Goal: Information Seeking & Learning: Learn about a topic

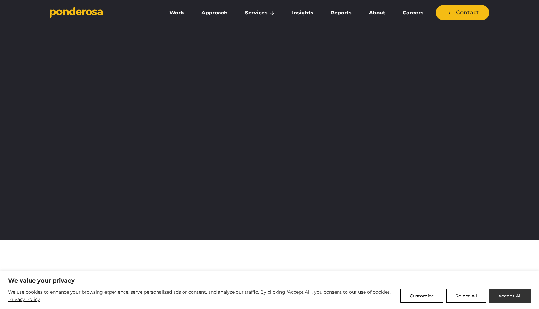
click at [507, 293] on button "Accept All" at bounding box center [510, 295] width 42 height 14
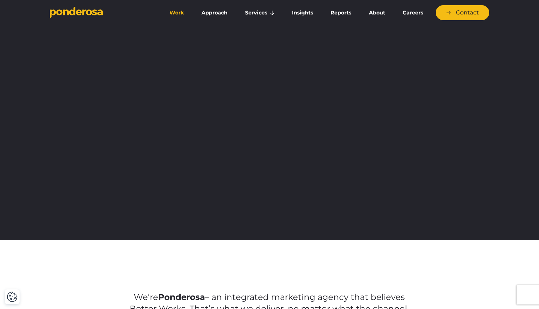
click at [173, 14] on link "Work" at bounding box center [177, 12] width 30 height 13
click at [373, 17] on link "About" at bounding box center [376, 12] width 31 height 13
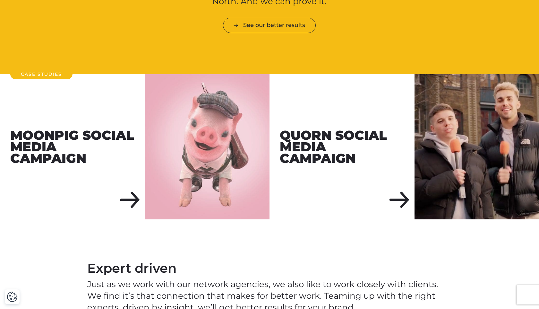
scroll to position [720, 0]
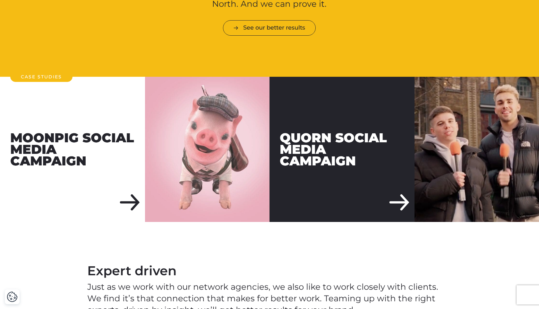
click at [393, 192] on div "Quorn Social Media Campaign" at bounding box center [341, 149] width 145 height 145
click at [403, 192] on div "Quorn Social Media Campaign" at bounding box center [341, 149] width 145 height 145
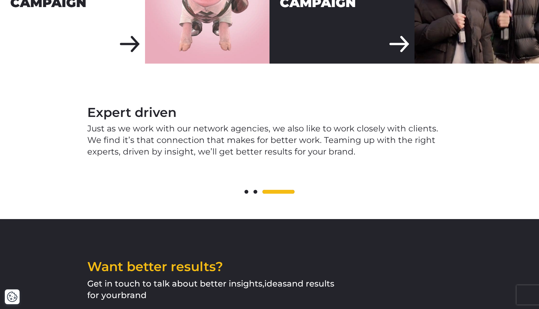
scroll to position [882, 0]
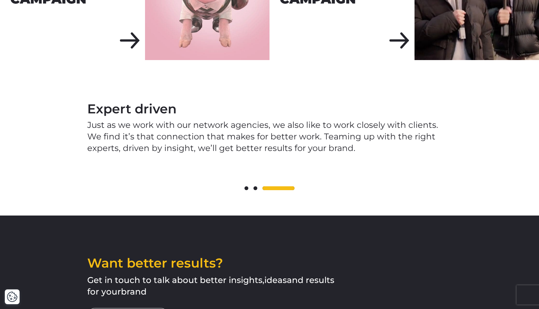
click at [254, 186] on span at bounding box center [255, 188] width 4 height 4
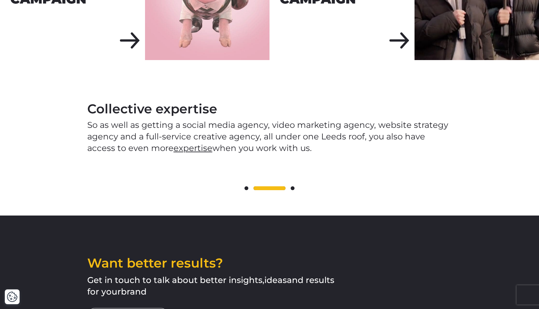
click at [248, 184] on div at bounding box center [269, 188] width 365 height 8
click at [294, 186] on span at bounding box center [293, 188] width 4 height 4
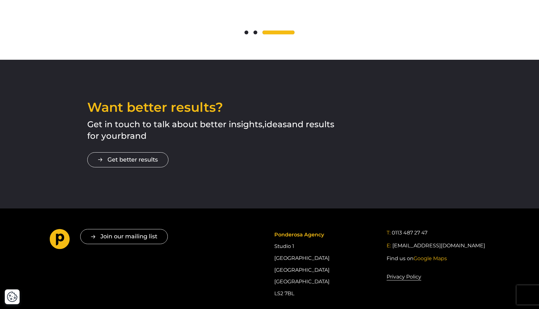
scroll to position [1031, 0]
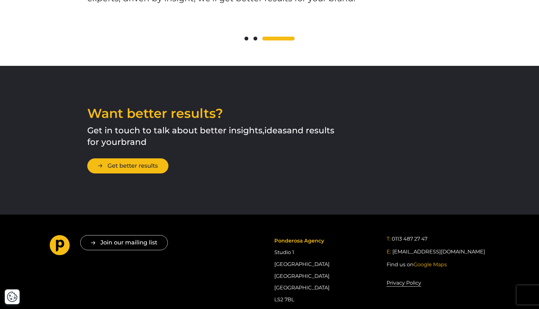
click at [152, 158] on link "Get better results" at bounding box center [127, 165] width 81 height 15
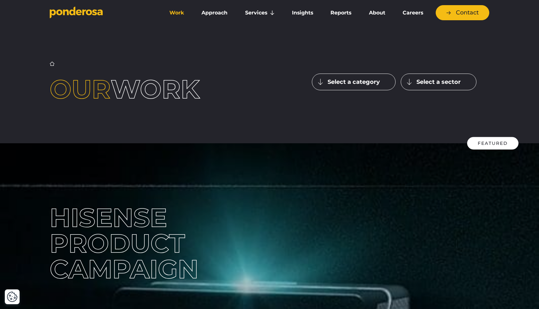
click at [211, 14] on link "Approach" at bounding box center [214, 12] width 41 height 13
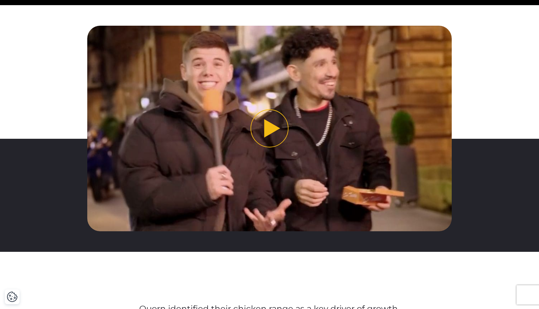
click at [274, 128] on button "Play video" at bounding box center [269, 128] width 365 height 205
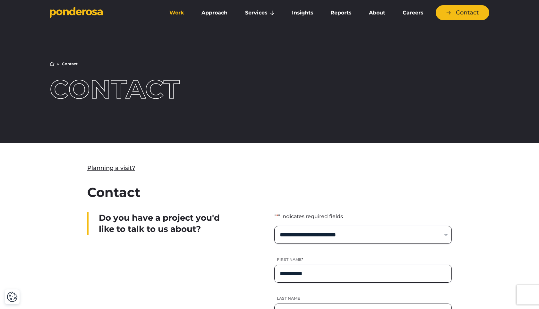
click at [181, 13] on link "Work" at bounding box center [177, 12] width 30 height 13
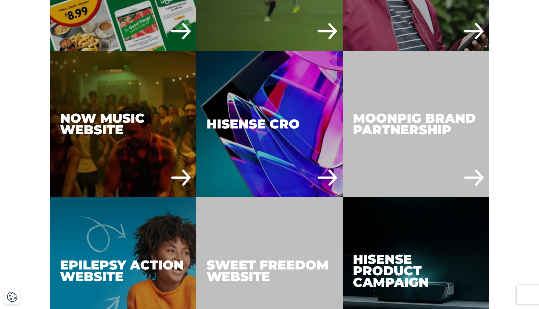
scroll to position [1926, 0]
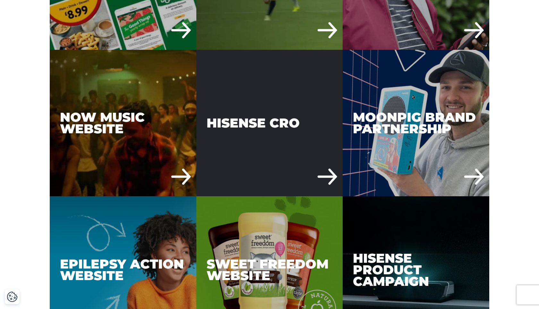
click at [253, 123] on div "Hisense CRO" at bounding box center [269, 123] width 147 height 147
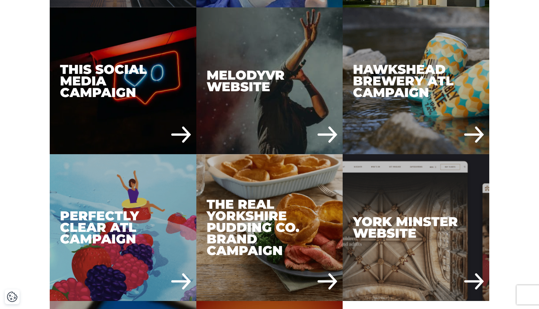
scroll to position [2555, 0]
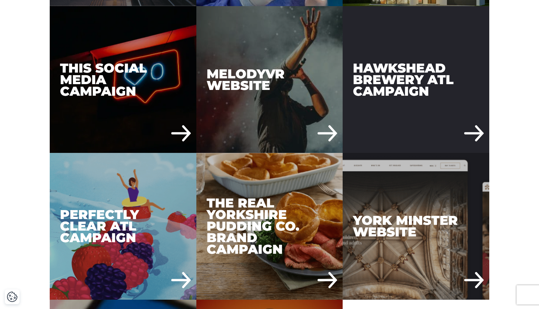
click at [376, 90] on div "Hawkshead Brewery ATL Campaign" at bounding box center [416, 79] width 147 height 147
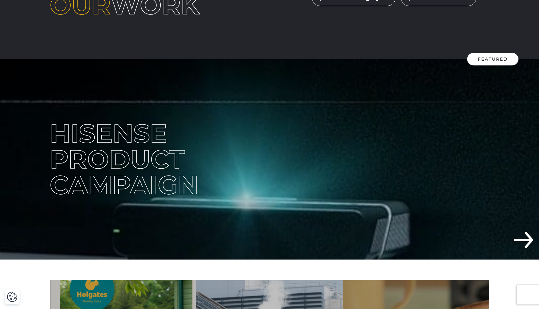
scroll to position [0, 0]
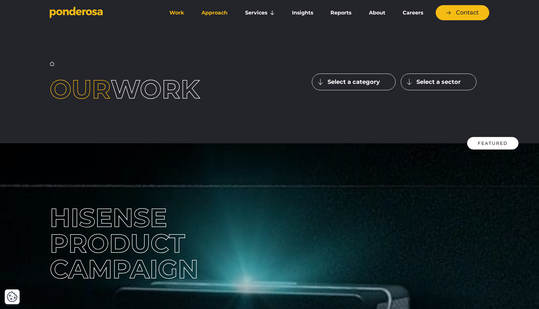
click at [213, 10] on link "Approach" at bounding box center [214, 12] width 41 height 13
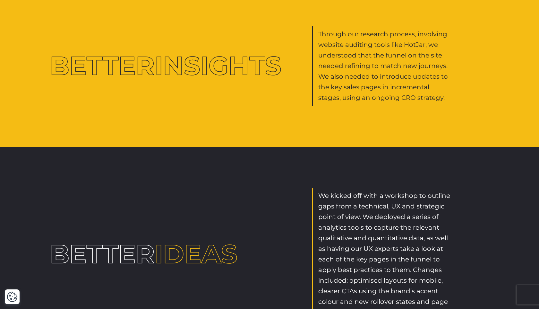
scroll to position [610, 0]
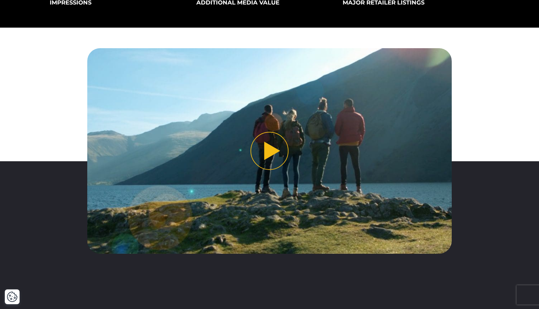
scroll to position [207, 0]
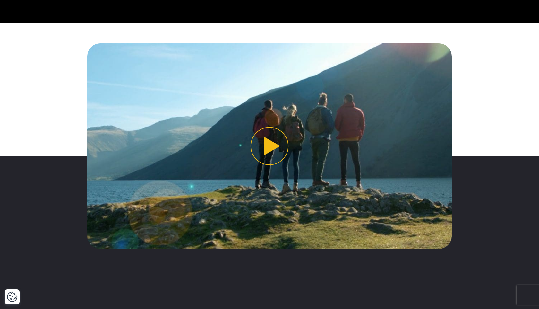
click at [269, 150] on button "Play video" at bounding box center [269, 145] width 365 height 205
click at [263, 146] on button "Play video" at bounding box center [269, 145] width 365 height 205
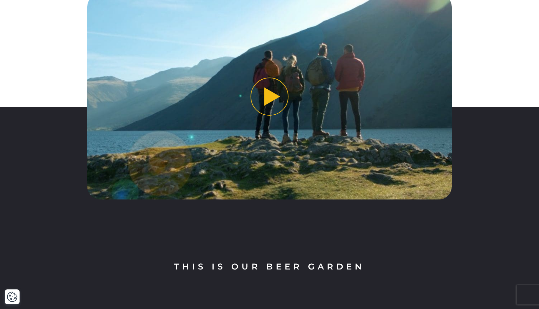
scroll to position [281, 0]
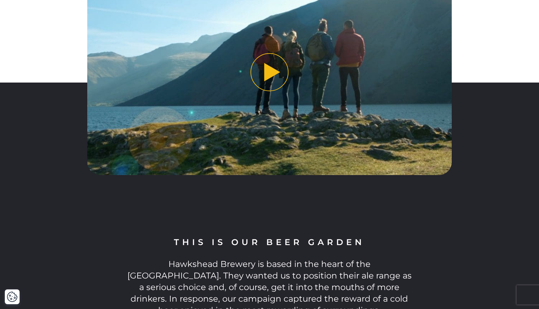
click at [268, 74] on button "Play video" at bounding box center [269, 72] width 365 height 205
click at [267, 104] on img "Play video" at bounding box center [269, 72] width 365 height 205
click at [267, 77] on button "Play video" at bounding box center [269, 72] width 365 height 205
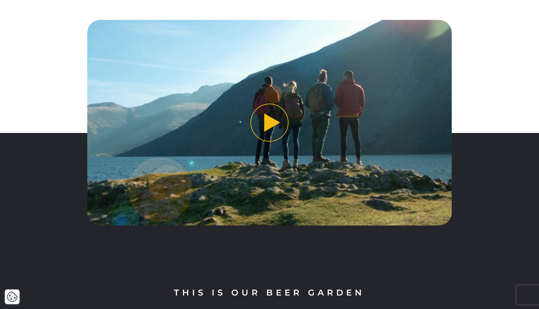
scroll to position [225, 0]
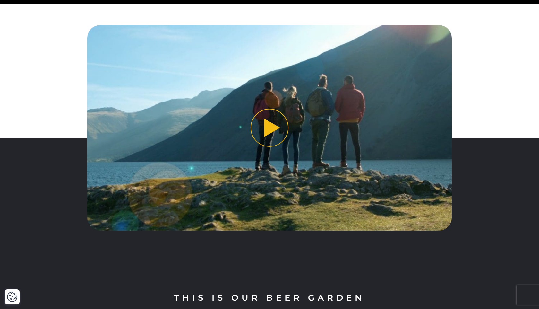
click at [267, 77] on img "Play video" at bounding box center [269, 127] width 365 height 205
click at [266, 112] on button "Play video" at bounding box center [269, 127] width 365 height 205
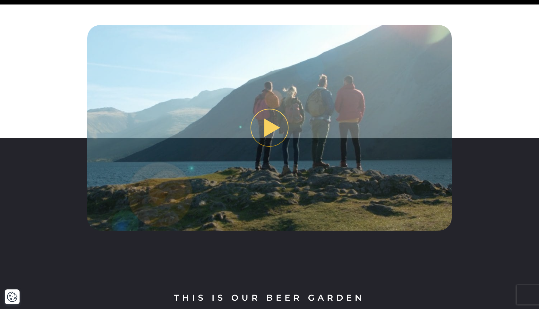
click at [274, 138] on button "Play video" at bounding box center [269, 127] width 365 height 205
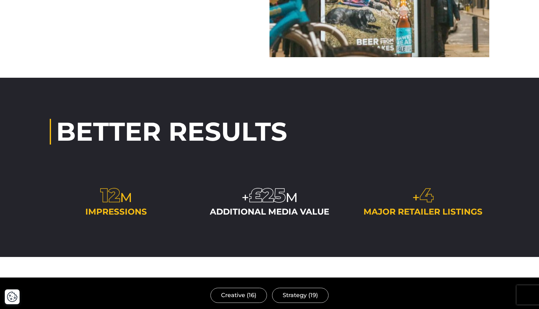
scroll to position [1756, 0]
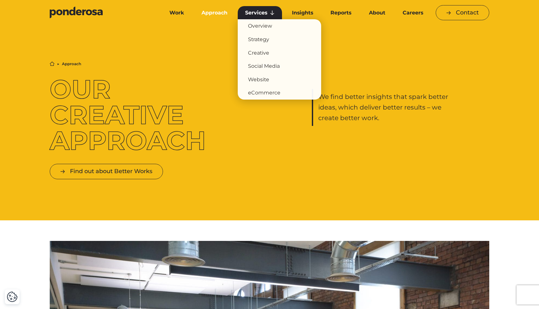
click at [260, 14] on link "Services" at bounding box center [260, 12] width 44 height 13
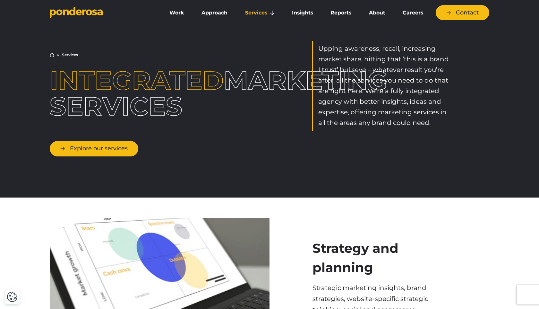
click at [116, 144] on link "Explore our services" at bounding box center [94, 148] width 89 height 15
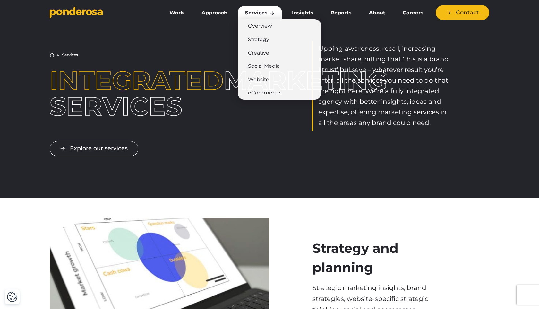
click at [268, 9] on link "Services" at bounding box center [260, 12] width 44 height 13
click at [262, 36] on link "Strategy" at bounding box center [279, 39] width 83 height 13
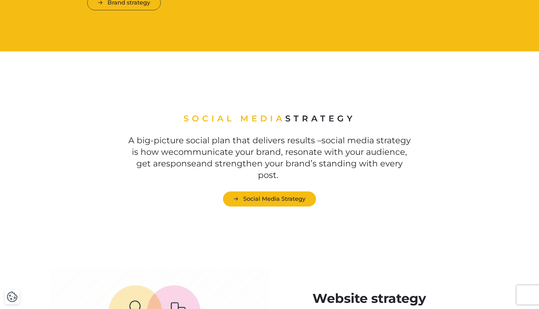
scroll to position [903, 0]
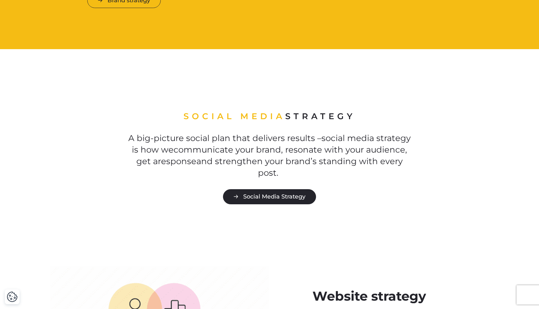
click at [282, 196] on link "Social Media Strategy" at bounding box center [269, 196] width 93 height 15
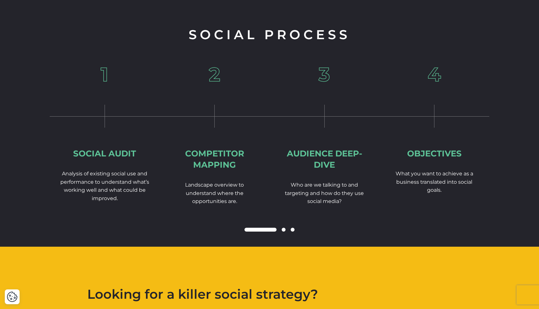
scroll to position [868, 0]
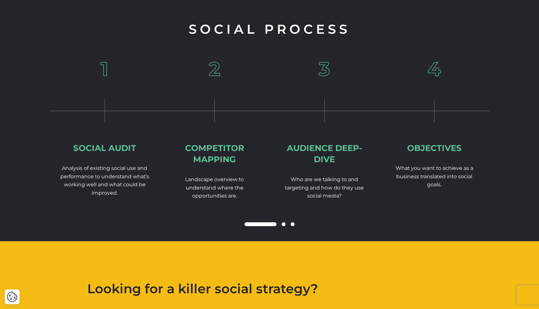
click at [285, 222] on span at bounding box center [284, 224] width 4 height 4
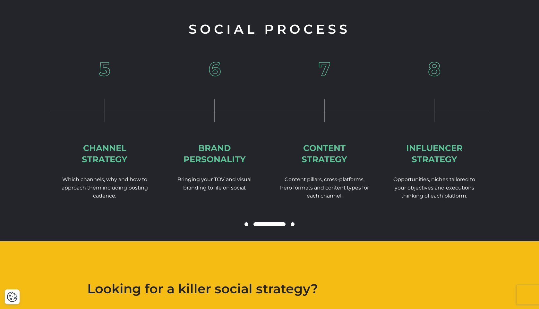
click at [294, 222] on span at bounding box center [293, 224] width 4 height 4
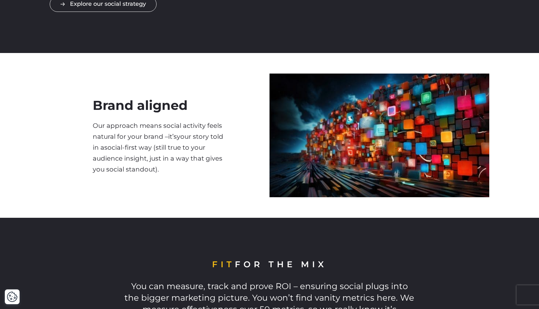
scroll to position [0, 0]
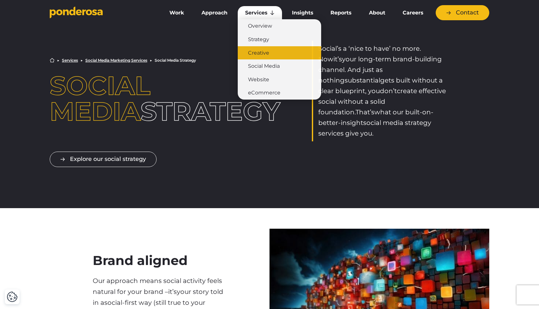
click at [262, 55] on link "Creative" at bounding box center [279, 52] width 83 height 13
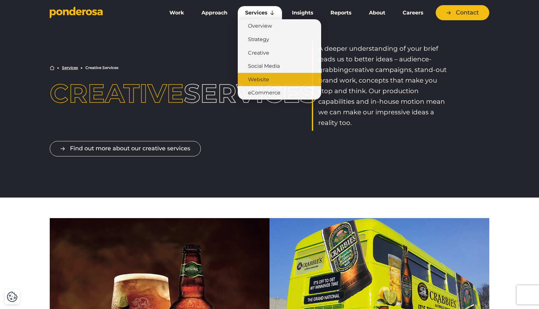
drag, startPoint x: 258, startPoint y: 81, endPoint x: 260, endPoint y: 74, distance: 6.6
click at [260, 75] on link "Website" at bounding box center [279, 79] width 83 height 13
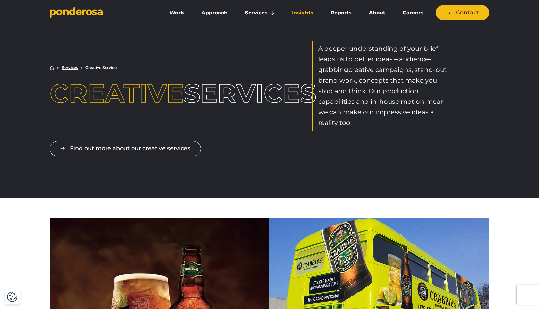
click at [294, 12] on link "Insights" at bounding box center [303, 12] width 36 height 13
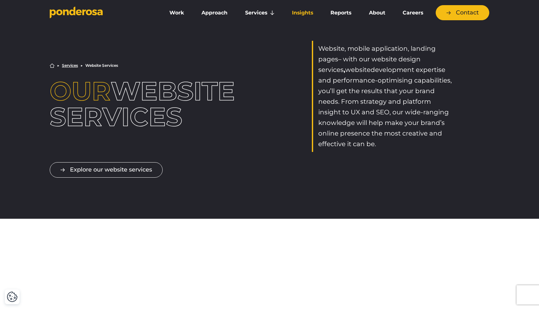
click at [295, 14] on link "Insights" at bounding box center [303, 12] width 36 height 13
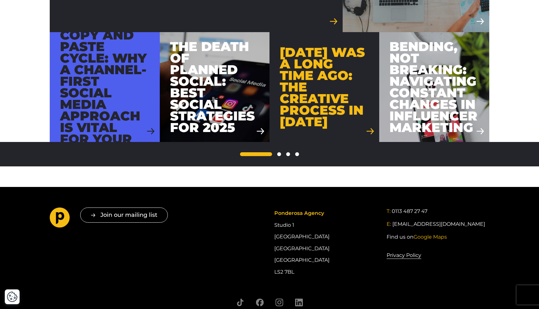
scroll to position [752, 0]
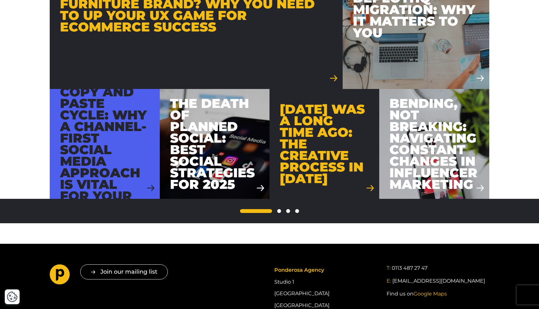
scroll to position [628, 0]
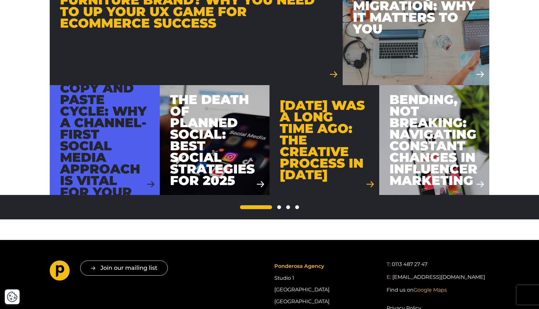
click at [281, 208] on div "1 2 … 5" at bounding box center [269, 207] width 518 height 4
click at [278, 207] on link "2" at bounding box center [279, 207] width 4 height 4
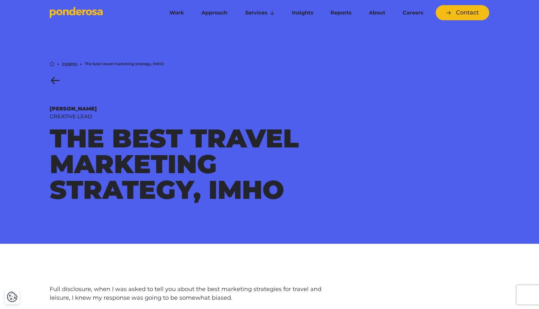
click at [41, 8] on header "Work Approach Services Overview Strategy Creative Social Media Website eCommerc…" at bounding box center [269, 10] width 539 height 20
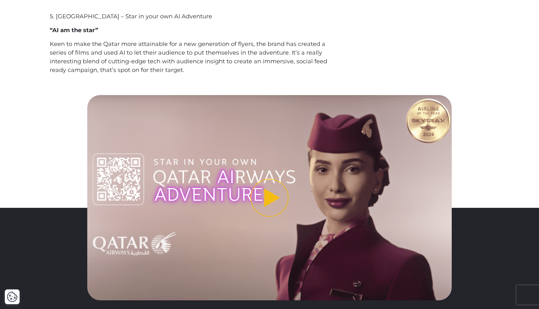
scroll to position [2276, 0]
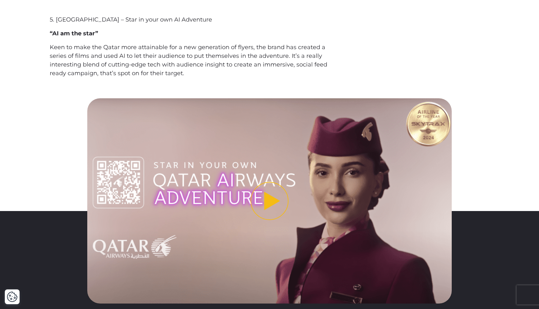
click at [268, 191] on button "Play video" at bounding box center [269, 200] width 365 height 205
click at [269, 191] on button "Play video" at bounding box center [269, 200] width 365 height 205
click at [269, 192] on button "Play video" at bounding box center [269, 200] width 365 height 205
click at [266, 197] on button "Play video" at bounding box center [269, 200] width 365 height 205
click at [267, 198] on button "Play video" at bounding box center [269, 200] width 365 height 205
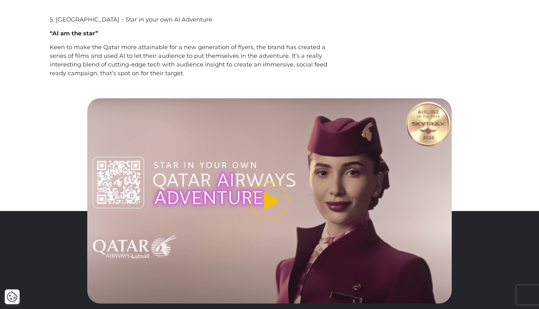
click at [229, 193] on img "Play video" at bounding box center [269, 200] width 365 height 205
click at [188, 291] on img "Play video" at bounding box center [269, 200] width 365 height 205
click at [258, 204] on button "Play video" at bounding box center [269, 200] width 365 height 205
click at [267, 194] on button "Play video" at bounding box center [269, 200] width 365 height 205
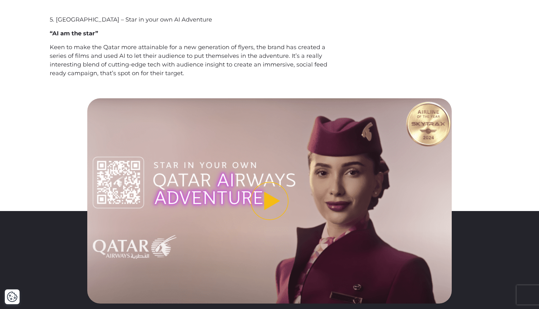
click at [267, 194] on button "Play video" at bounding box center [269, 200] width 365 height 205
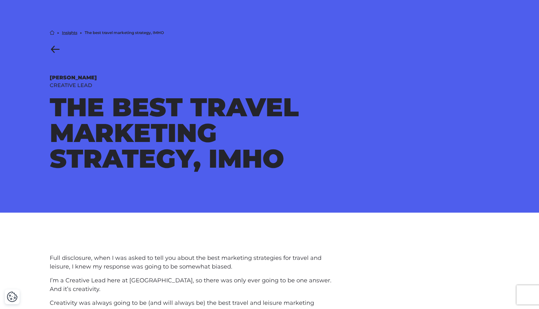
scroll to position [0, 0]
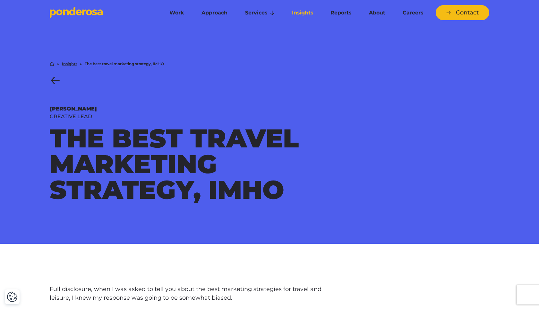
click at [306, 17] on link "Insights" at bounding box center [303, 12] width 36 height 13
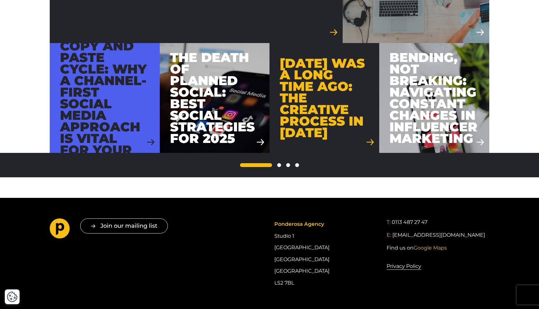
scroll to position [679, 0]
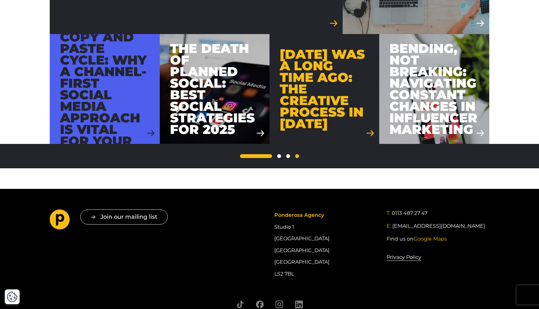
click at [298, 156] on link "5" at bounding box center [297, 156] width 4 height 4
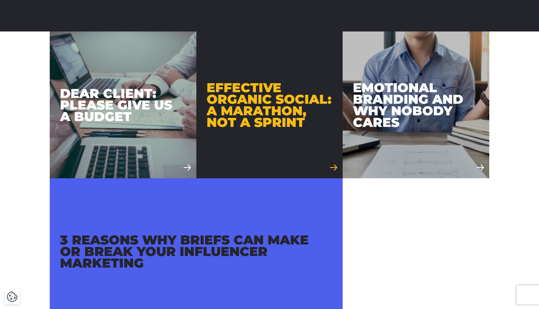
scroll to position [111, 0]
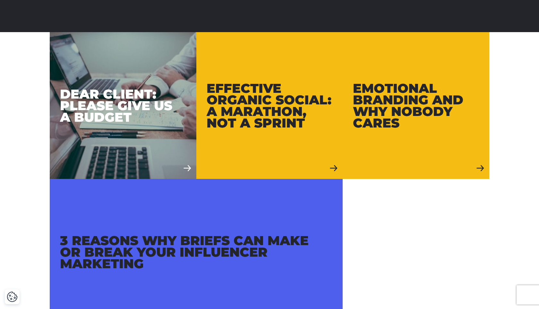
click at [386, 126] on div "Emotional branding and why nobody cares" at bounding box center [416, 105] width 126 height 46
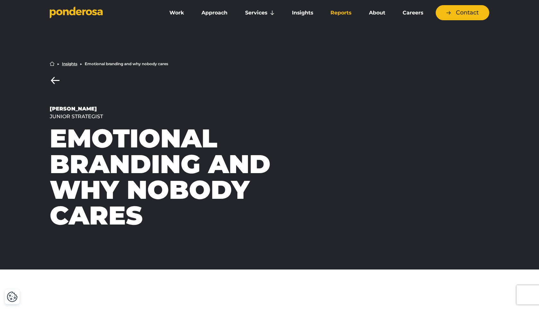
click at [341, 8] on link "Reports" at bounding box center [341, 12] width 36 height 13
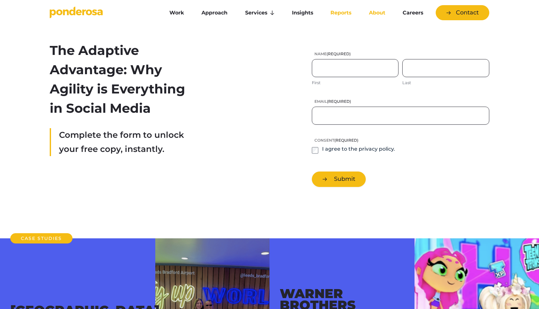
click at [375, 13] on link "About" at bounding box center [376, 12] width 31 height 13
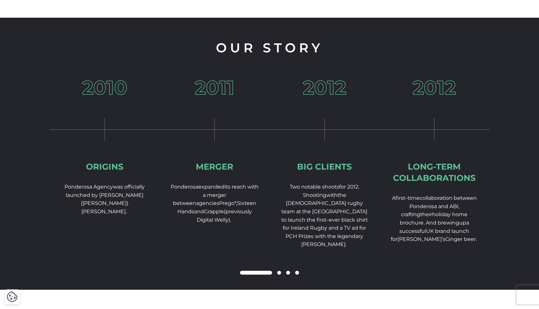
scroll to position [921, 0]
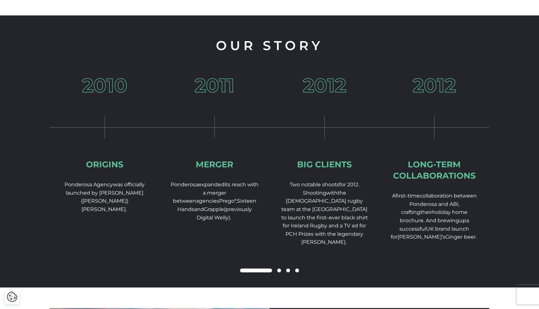
click at [289, 274] on div at bounding box center [269, 271] width 439 height 8
click at [288, 272] on span at bounding box center [288, 270] width 4 height 4
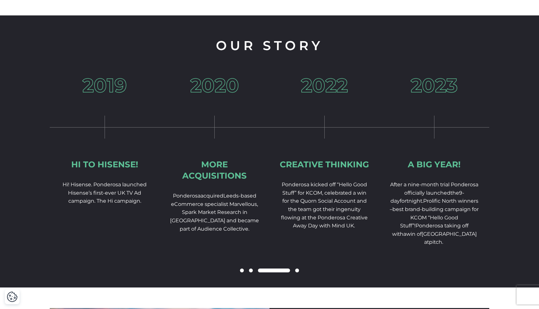
click at [241, 272] on span at bounding box center [242, 270] width 4 height 4
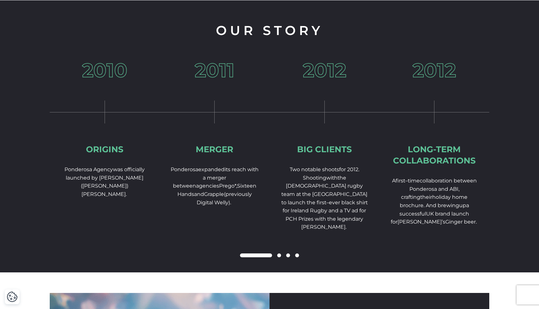
scroll to position [937, 0]
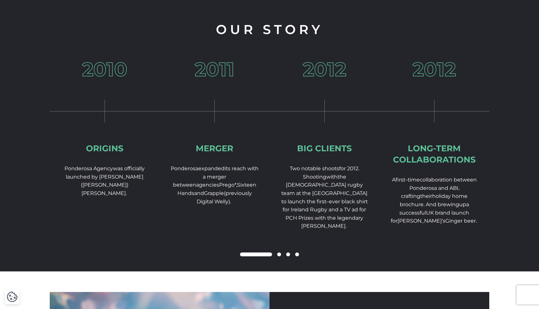
click at [280, 256] on span at bounding box center [279, 254] width 4 height 4
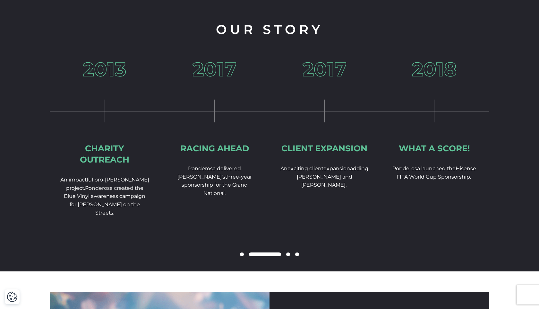
click at [288, 256] on span at bounding box center [288, 254] width 4 height 4
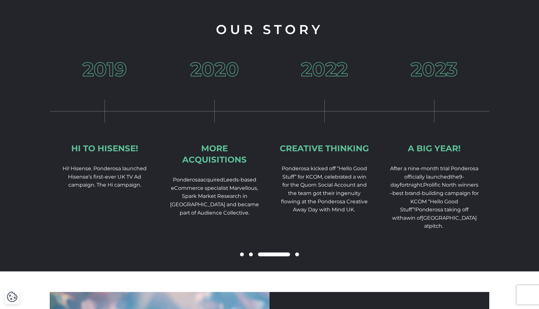
click at [294, 258] on div at bounding box center [269, 255] width 439 height 8
click at [296, 256] on span at bounding box center [297, 254] width 4 height 4
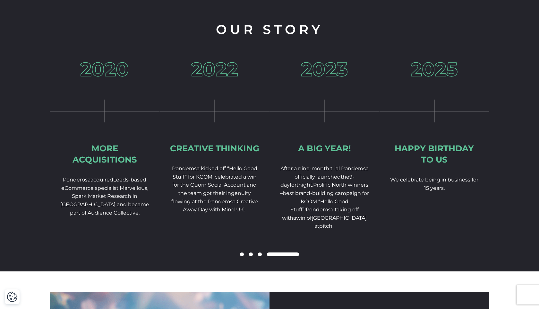
click at [268, 256] on span at bounding box center [283, 254] width 32 height 4
click at [258, 258] on div at bounding box center [269, 255] width 439 height 8
click at [260, 256] on span at bounding box center [260, 254] width 4 height 4
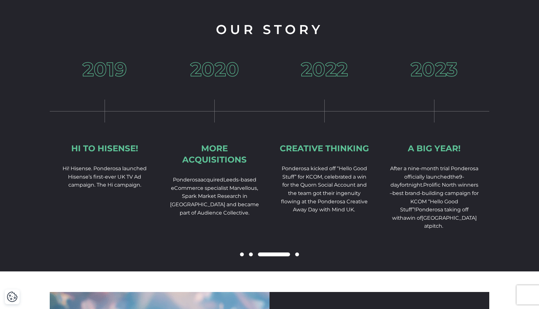
click at [296, 256] on span at bounding box center [297, 254] width 4 height 4
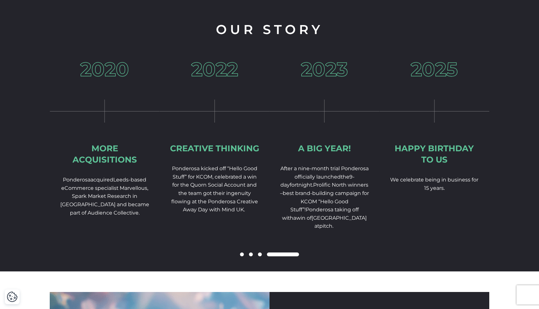
click at [260, 256] on span at bounding box center [260, 254] width 4 height 4
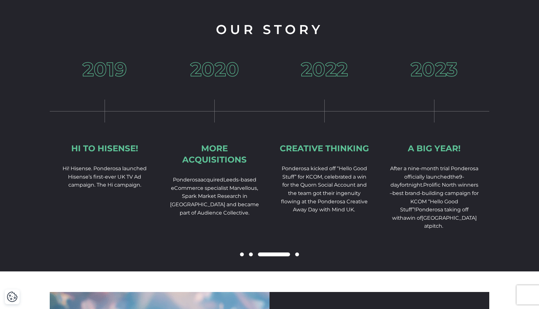
click at [260, 256] on span at bounding box center [274, 254] width 32 height 4
click at [253, 258] on div at bounding box center [269, 255] width 439 height 8
click at [252, 256] on span at bounding box center [251, 254] width 4 height 4
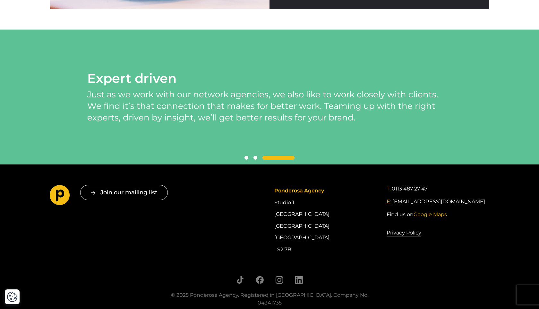
scroll to position [1393, 0]
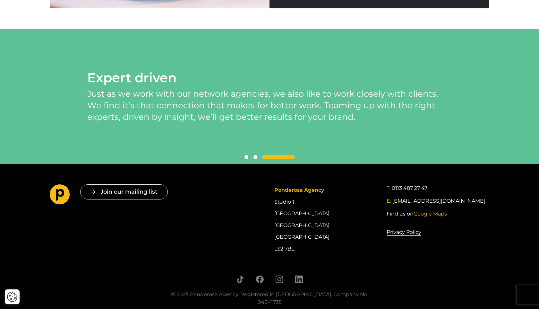
click at [255, 159] on span at bounding box center [255, 157] width 4 height 4
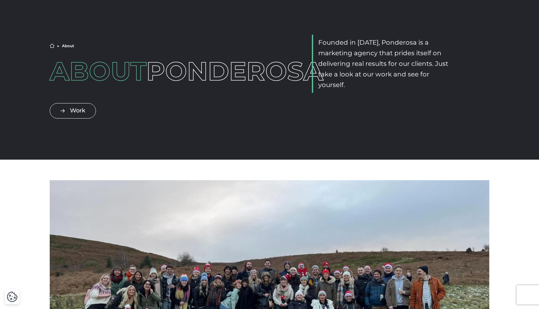
scroll to position [0, 0]
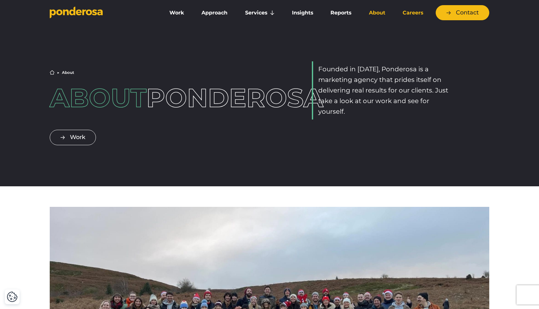
click at [410, 13] on link "Careers" at bounding box center [412, 12] width 35 height 13
